Goal: Task Accomplishment & Management: Use online tool/utility

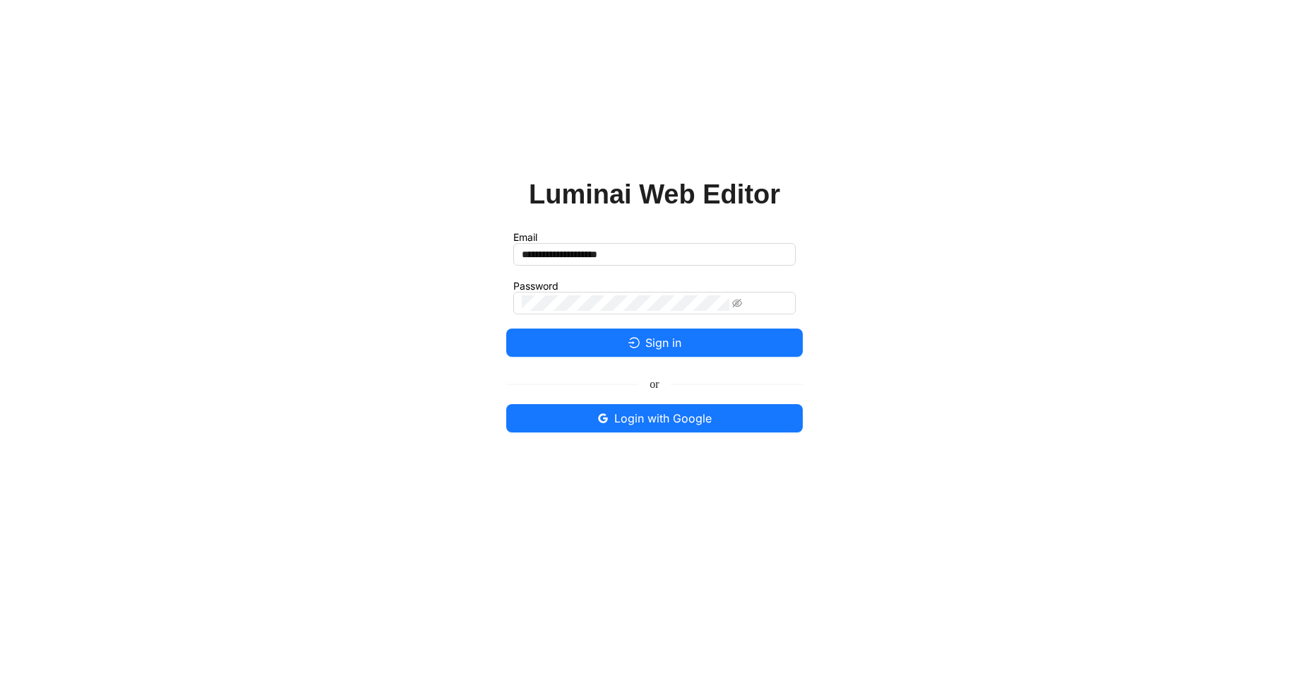
click at [628, 342] on icon "login" at bounding box center [633, 342] width 11 height 11
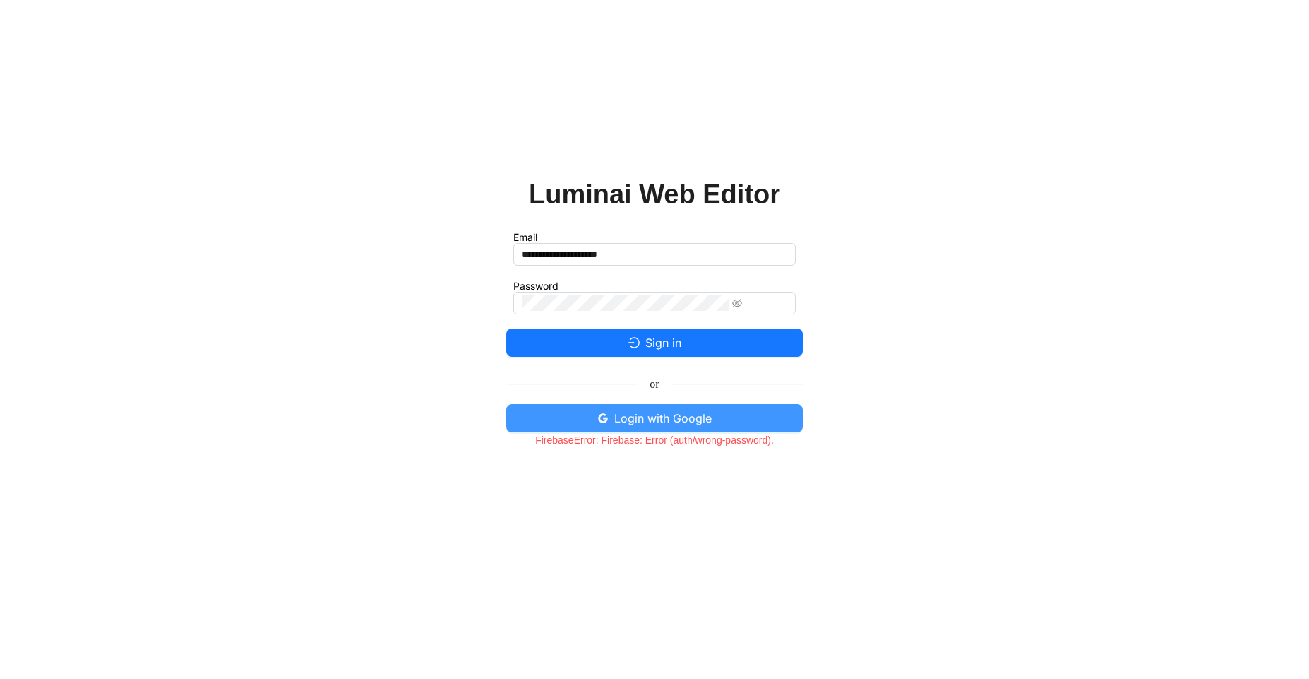
click at [578, 411] on button "Login with Google" at bounding box center [654, 418] width 297 height 28
